Goal: Book appointment/travel/reservation

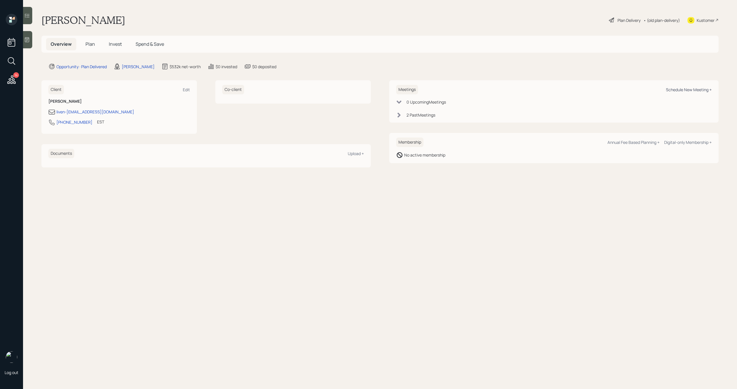
click at [682, 91] on div "Schedule New Meeting +" at bounding box center [689, 89] width 46 height 5
select select "bffa7908-1b2a-4c79-9bb6-f0ec9aed22d3"
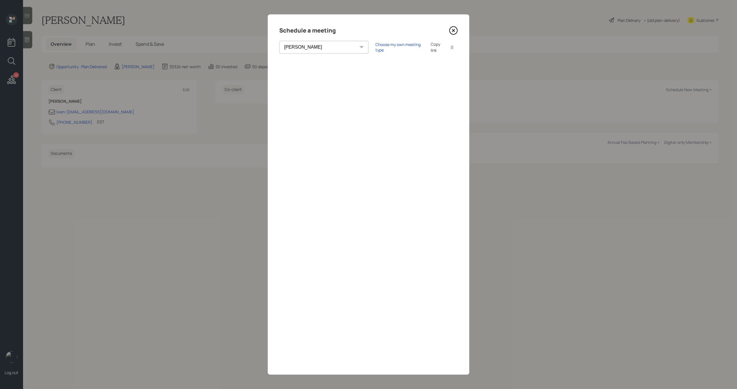
click at [451, 30] on icon at bounding box center [453, 30] width 9 height 9
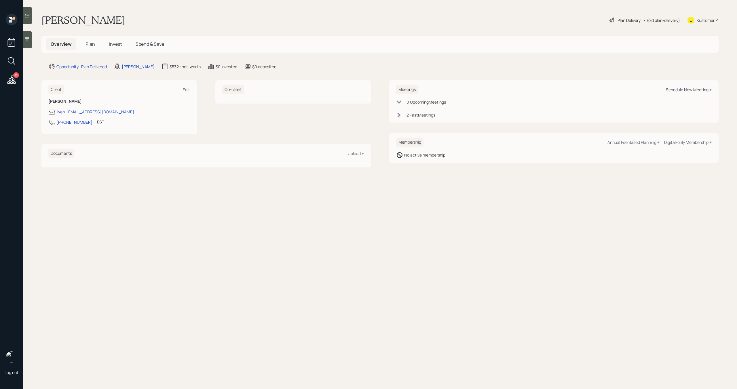
click at [677, 88] on div "Schedule New Meeting +" at bounding box center [689, 89] width 46 height 5
select select "bffa7908-1b2a-4c79-9bb6-f0ec9aed22d3"
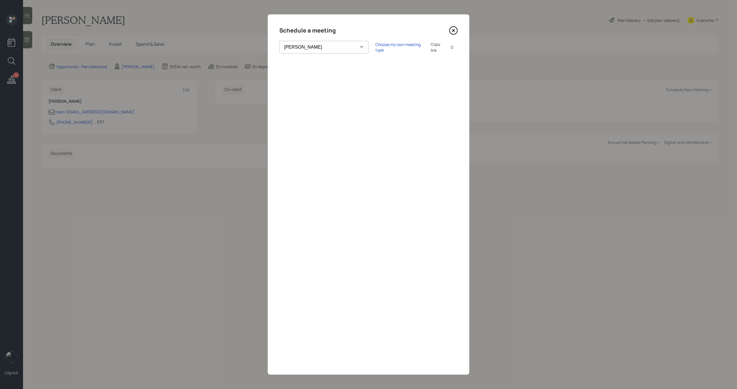
click at [453, 32] on icon at bounding box center [453, 30] width 9 height 9
